Goal: Navigation & Orientation: Find specific page/section

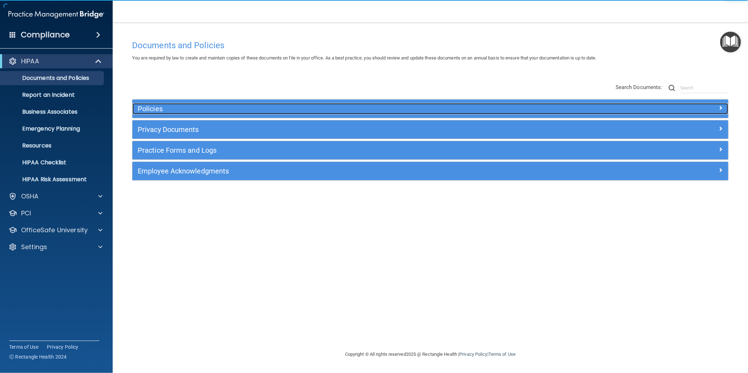
click at [262, 104] on div "Policies" at bounding box center [355, 108] width 447 height 11
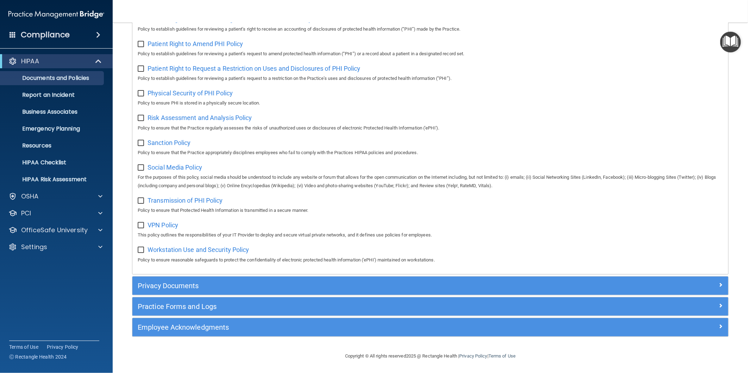
scroll to position [408, 0]
click at [232, 321] on div "Employee Acknowledgments" at bounding box center [430, 327] width 596 height 18
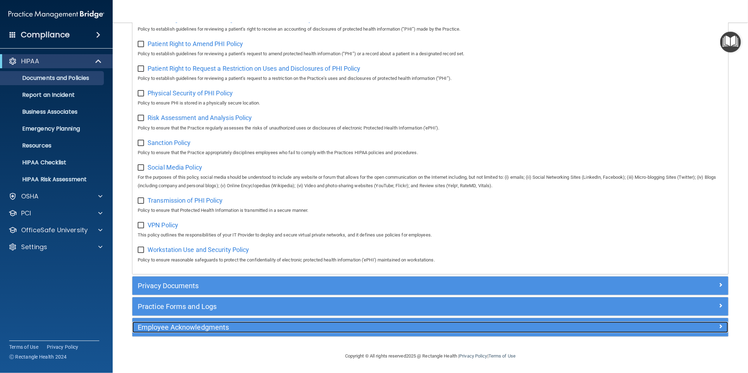
click at [232, 330] on h5 "Employee Acknowledgments" at bounding box center [356, 328] width 436 height 8
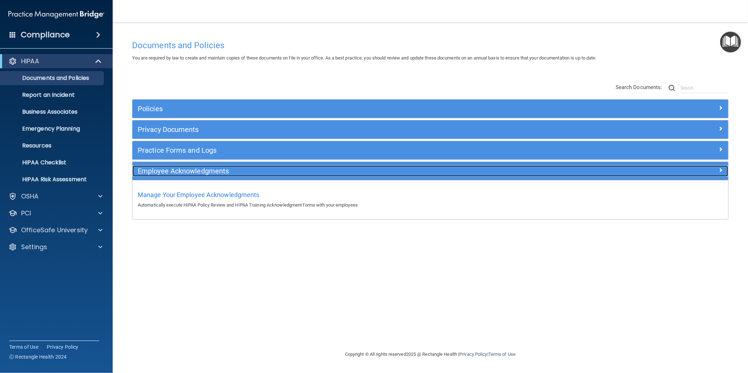
scroll to position [0, 0]
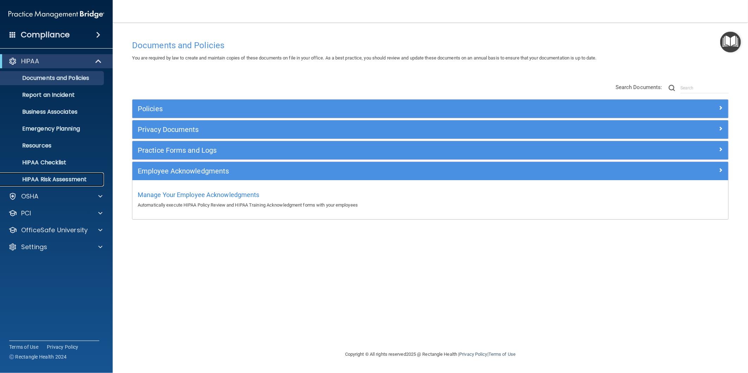
click at [69, 175] on link "HIPAA Risk Assessment" at bounding box center [48, 180] width 111 height 14
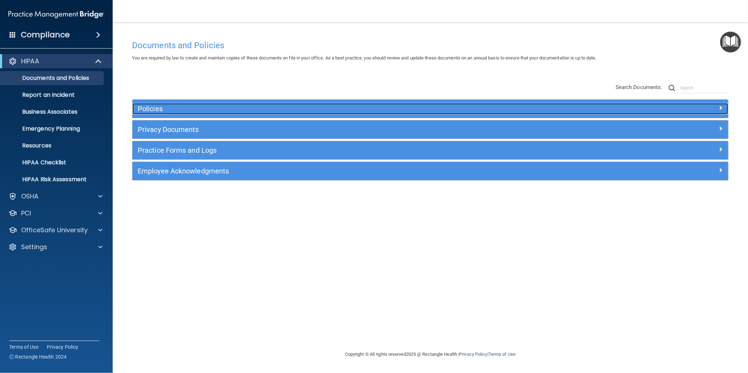
click at [263, 106] on h5 "Policies" at bounding box center [356, 109] width 436 height 8
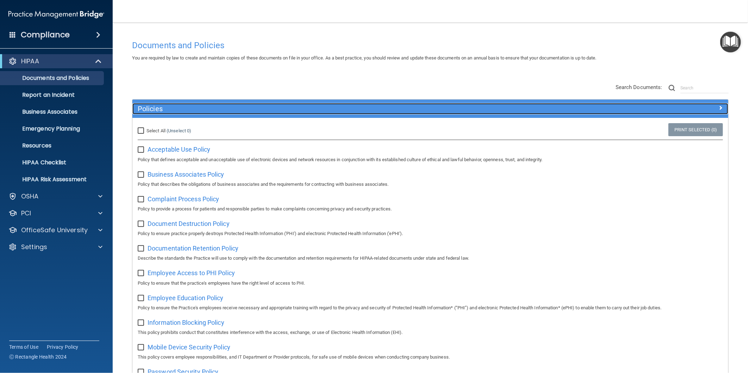
click at [259, 106] on h5 "Policies" at bounding box center [356, 109] width 436 height 8
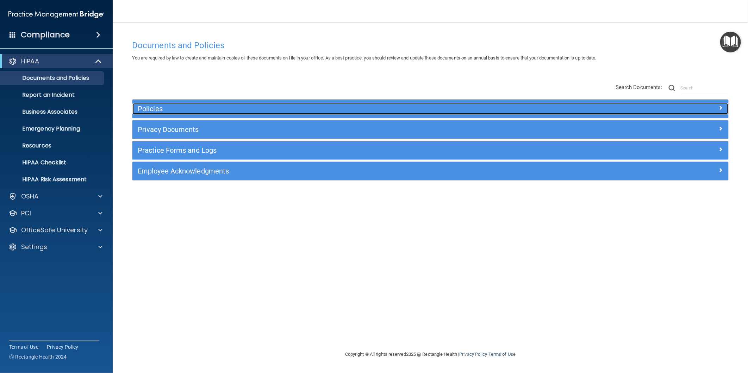
click at [259, 106] on h5 "Policies" at bounding box center [356, 109] width 436 height 8
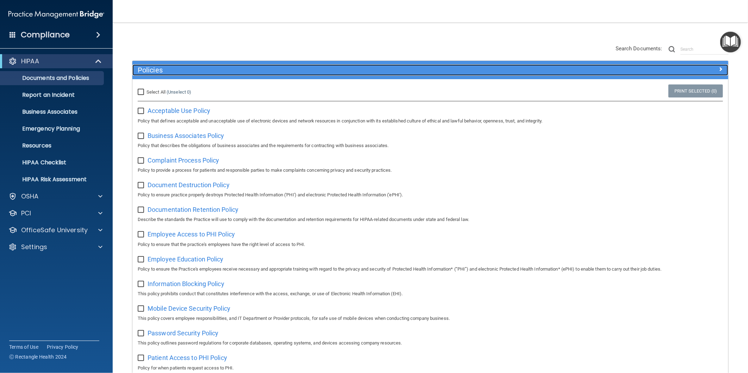
scroll to position [39, 0]
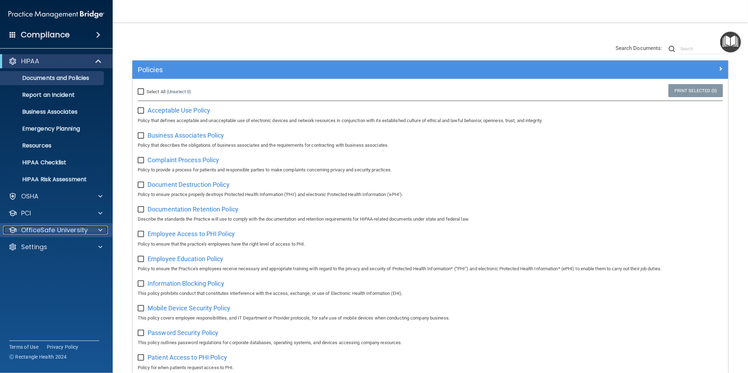
click at [84, 230] on p "OfficeSafe University" at bounding box center [54, 230] width 67 height 8
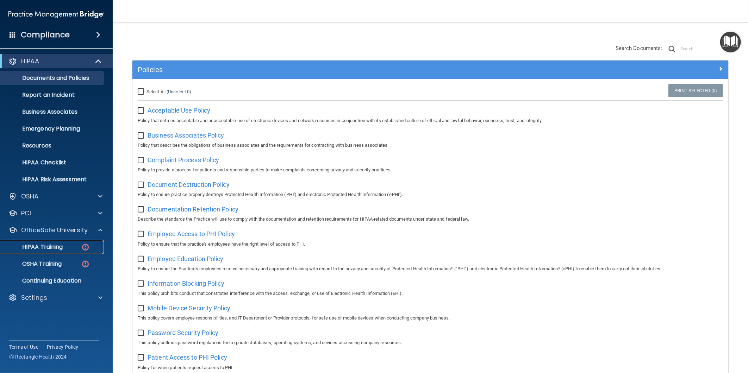
click at [82, 248] on img at bounding box center [85, 247] width 9 height 9
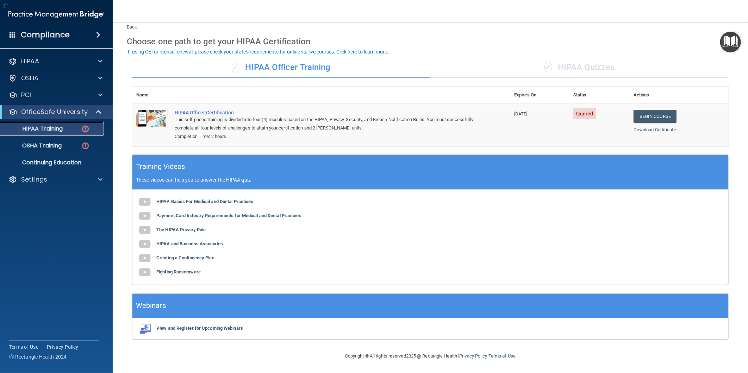
scroll to position [39, 0]
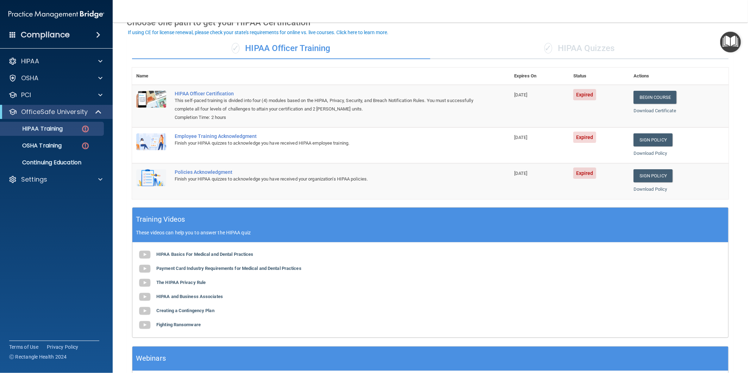
click at [580, 46] on div "✓ HIPAA Quizzes" at bounding box center [579, 48] width 298 height 21
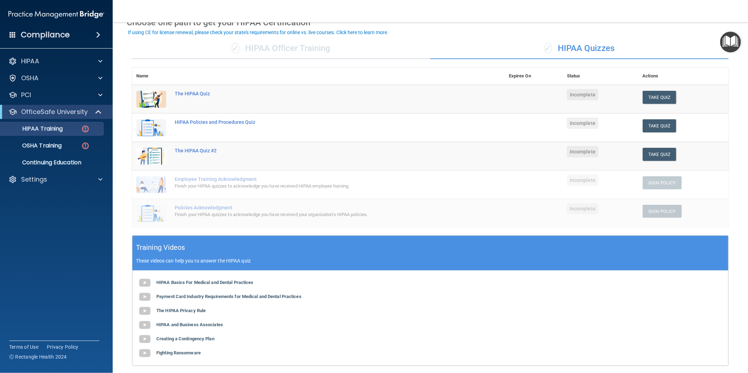
click at [294, 48] on div "✓ HIPAA Officer Training" at bounding box center [281, 48] width 298 height 21
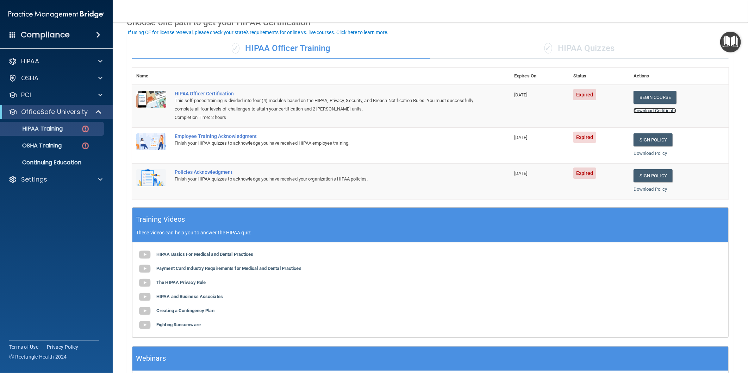
click at [659, 109] on link "Download Certificate" at bounding box center [654, 110] width 43 height 5
click at [89, 177] on div "Settings" at bounding box center [46, 179] width 87 height 8
click at [55, 211] on p "My Users" at bounding box center [53, 213] width 96 height 7
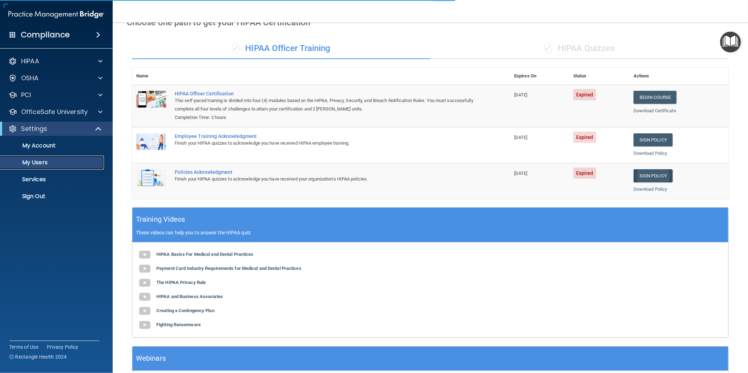
select select "20"
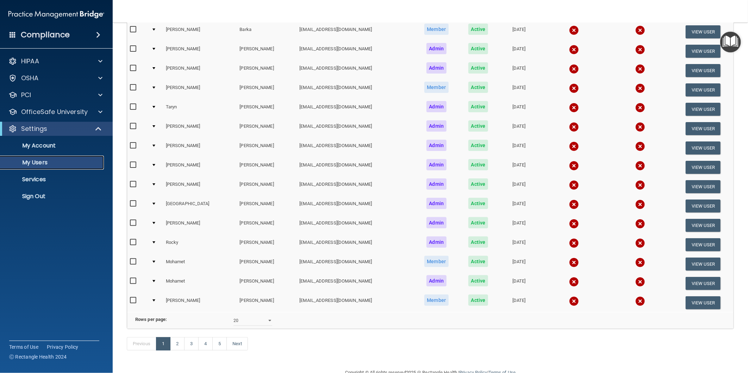
scroll to position [195, 0]
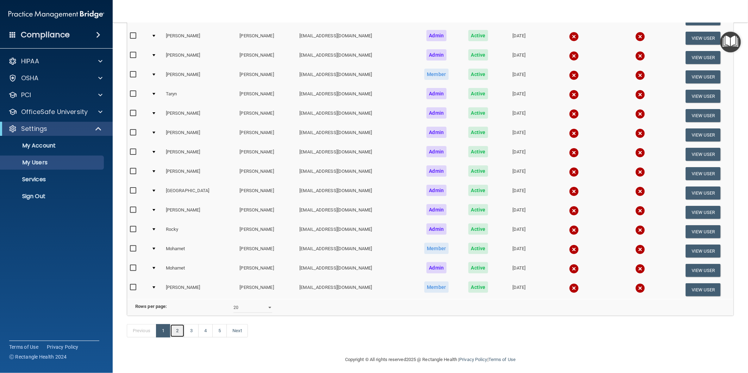
click at [177, 338] on link "2" at bounding box center [177, 330] width 14 height 13
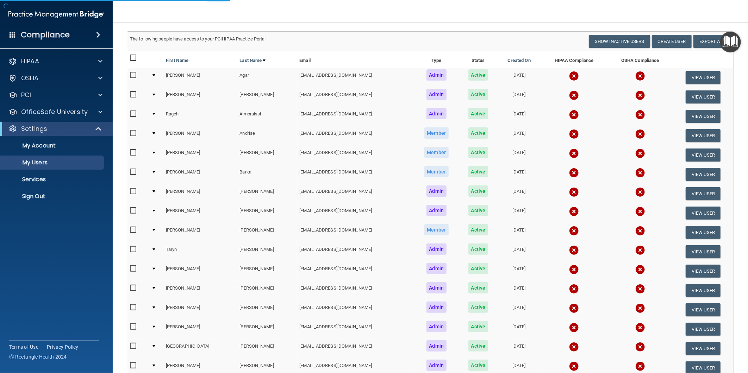
select select "20"
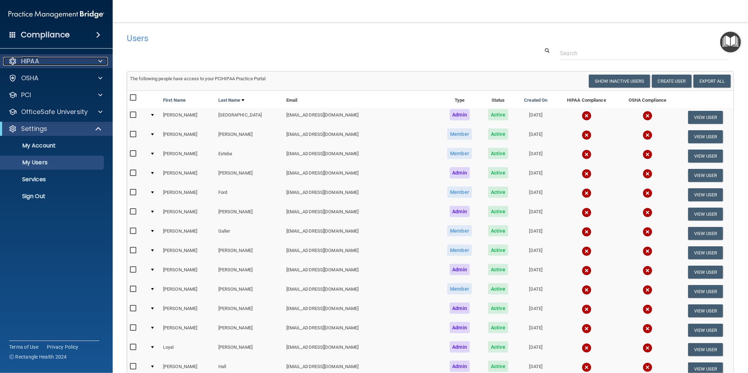
click at [50, 65] on div "HIPAA" at bounding box center [46, 61] width 87 height 8
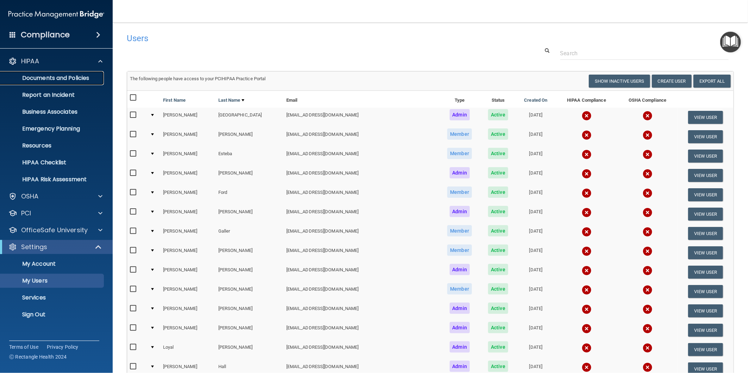
click at [51, 79] on p "Documents and Policies" at bounding box center [53, 78] width 96 height 7
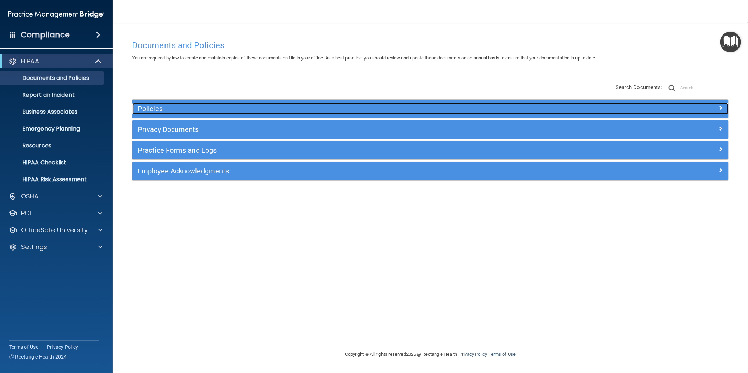
click at [179, 108] on h5 "Policies" at bounding box center [356, 109] width 436 height 8
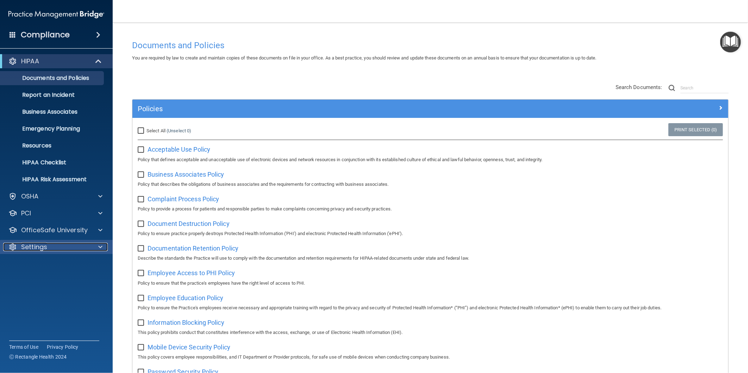
click at [90, 244] on div at bounding box center [99, 247] width 18 height 8
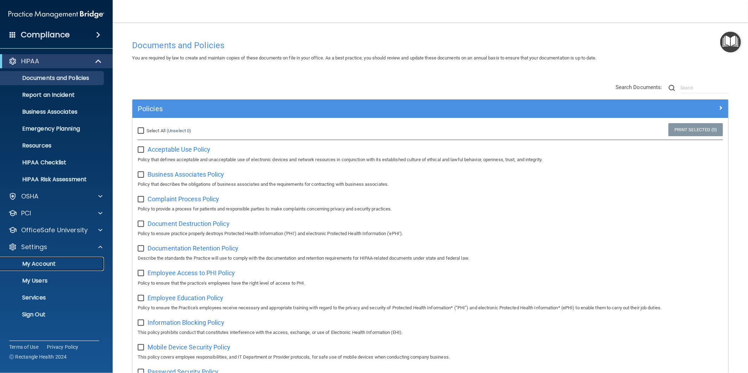
click at [59, 268] on link "My Account" at bounding box center [48, 264] width 111 height 14
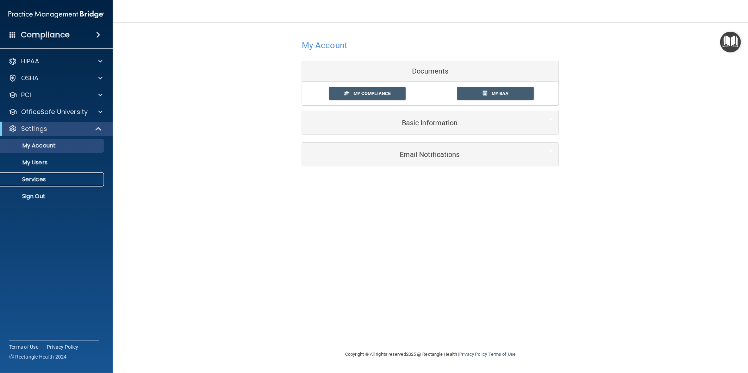
click at [46, 182] on p "Services" at bounding box center [53, 179] width 96 height 7
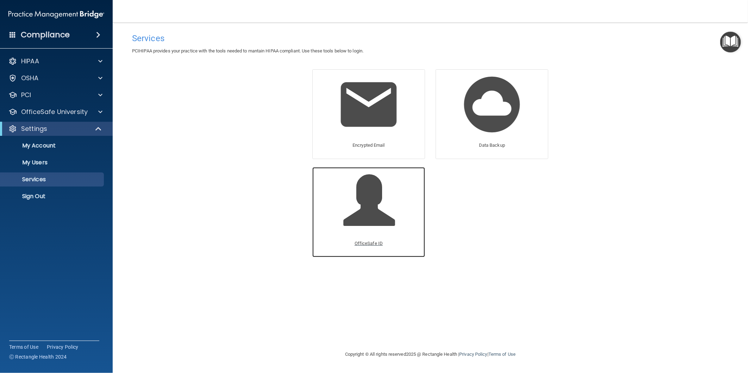
click at [372, 220] on span at bounding box center [377, 206] width 67 height 62
click at [176, 161] on div "Services PCIHIPAA provides your practice with the tools needed to mantain HIPAA…" at bounding box center [430, 187] width 607 height 314
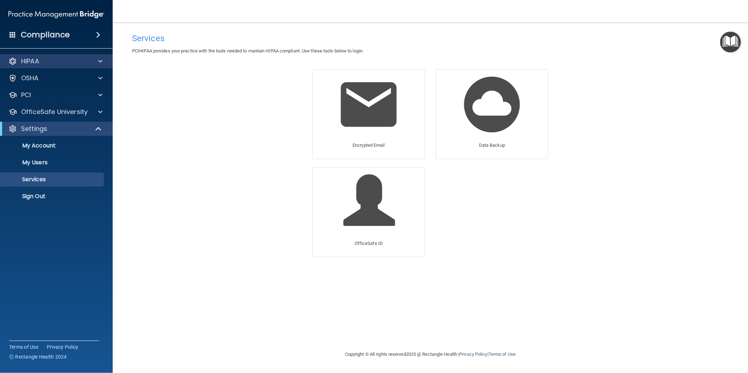
click at [41, 56] on div "HIPAA" at bounding box center [56, 61] width 113 height 14
click at [58, 66] on div "HIPAA" at bounding box center [56, 61] width 113 height 14
click at [99, 61] on span at bounding box center [100, 61] width 4 height 8
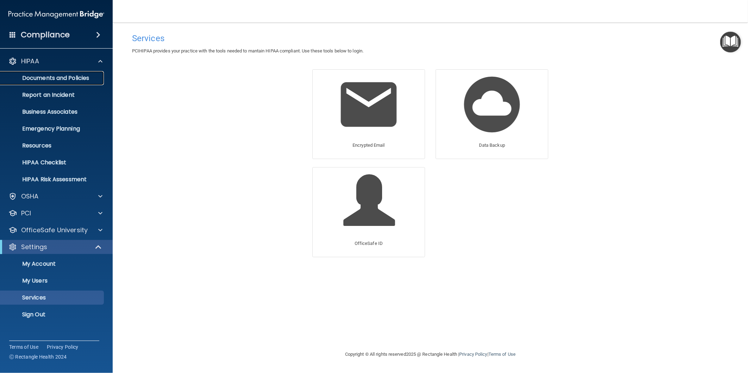
click at [83, 80] on p "Documents and Policies" at bounding box center [53, 78] width 96 height 7
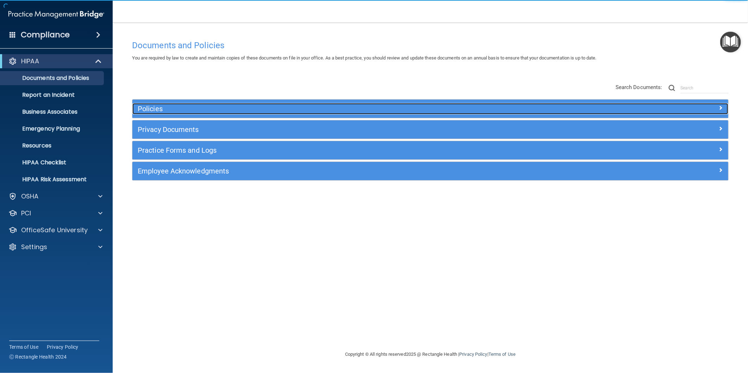
click at [441, 109] on h5 "Policies" at bounding box center [356, 109] width 436 height 8
